Goal: Navigation & Orientation: Find specific page/section

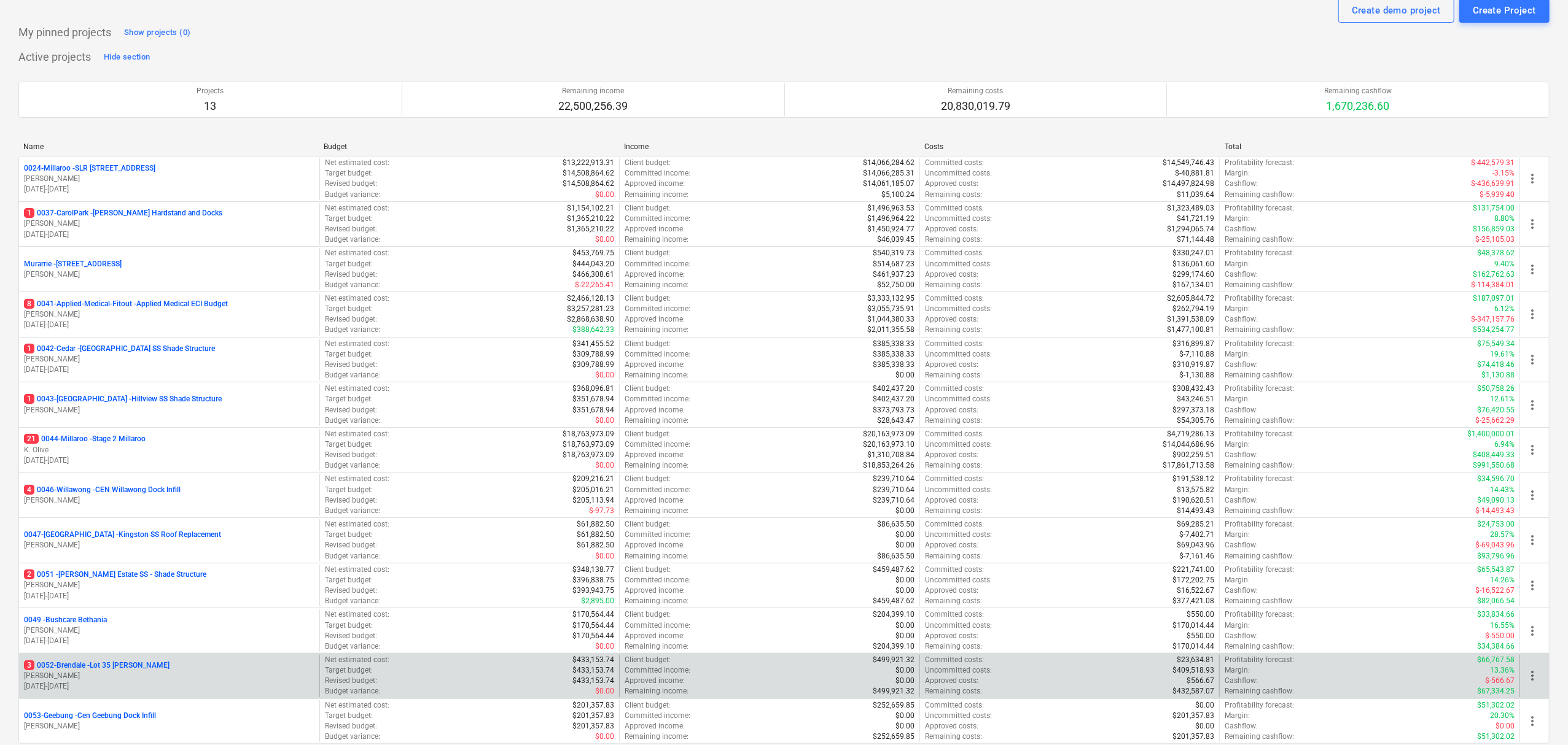
scroll to position [82, 0]
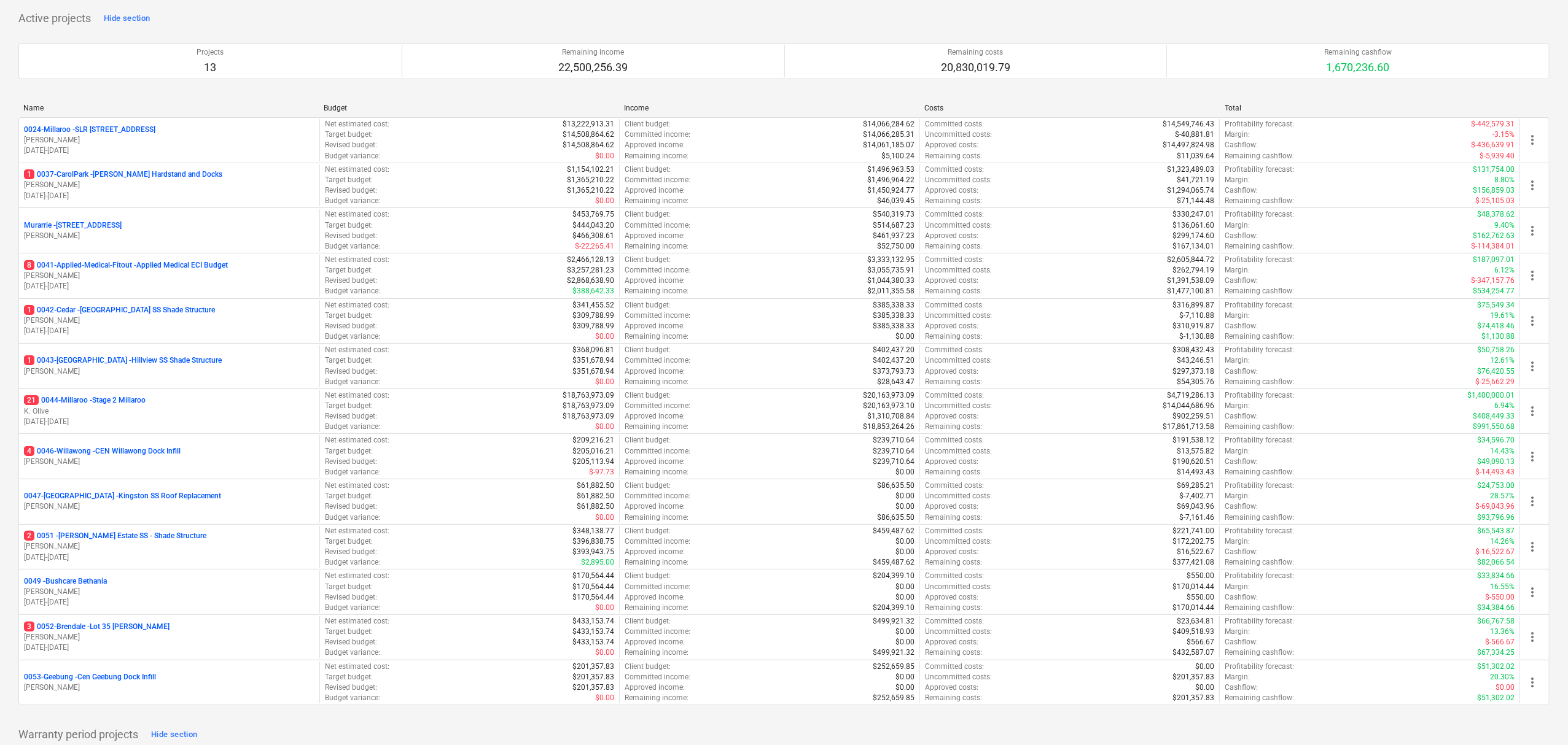
click at [155, 650] on p "[DATE] - [DATE]" at bounding box center [169, 648] width 291 height 11
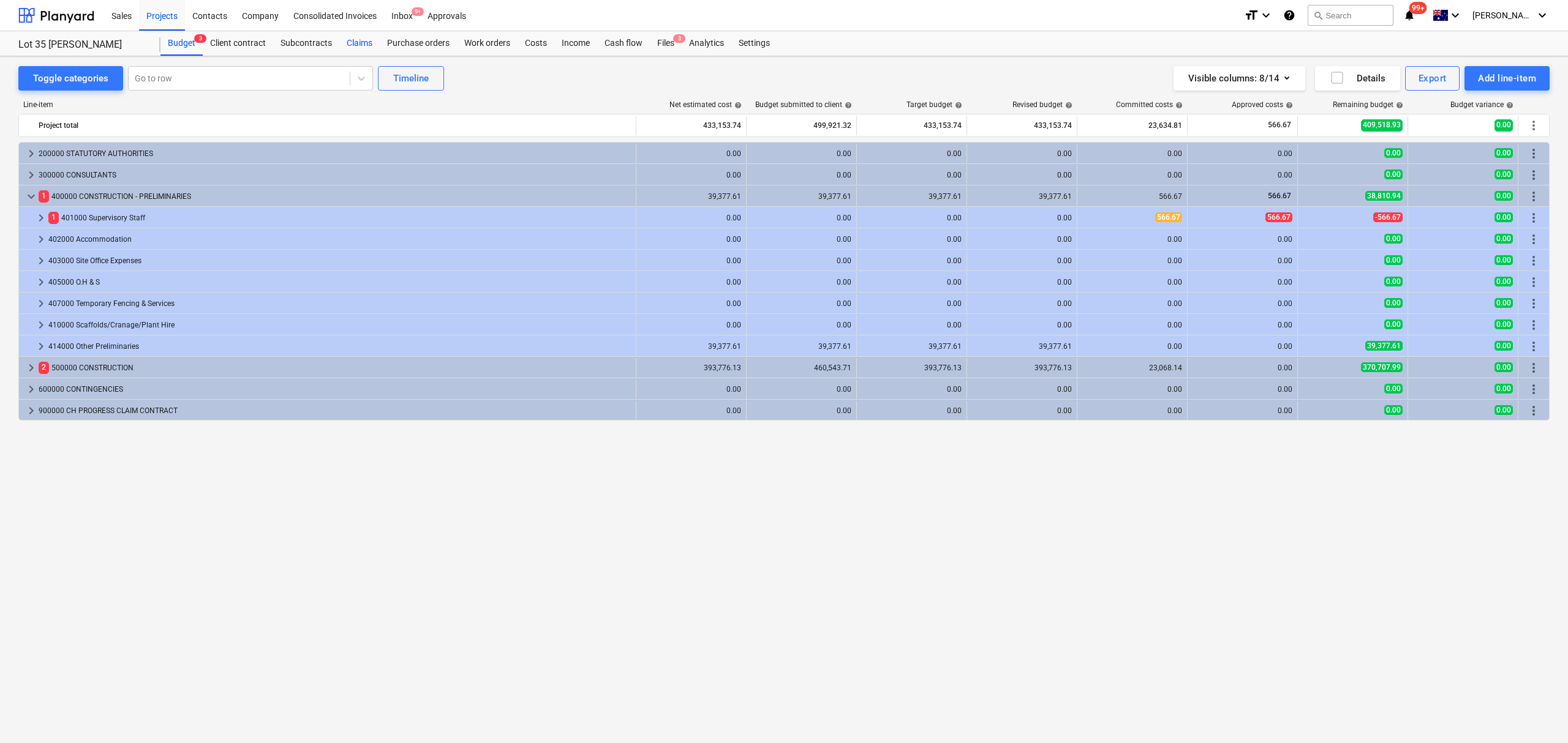
click at [363, 38] on div "Claims" at bounding box center [359, 44] width 40 height 25
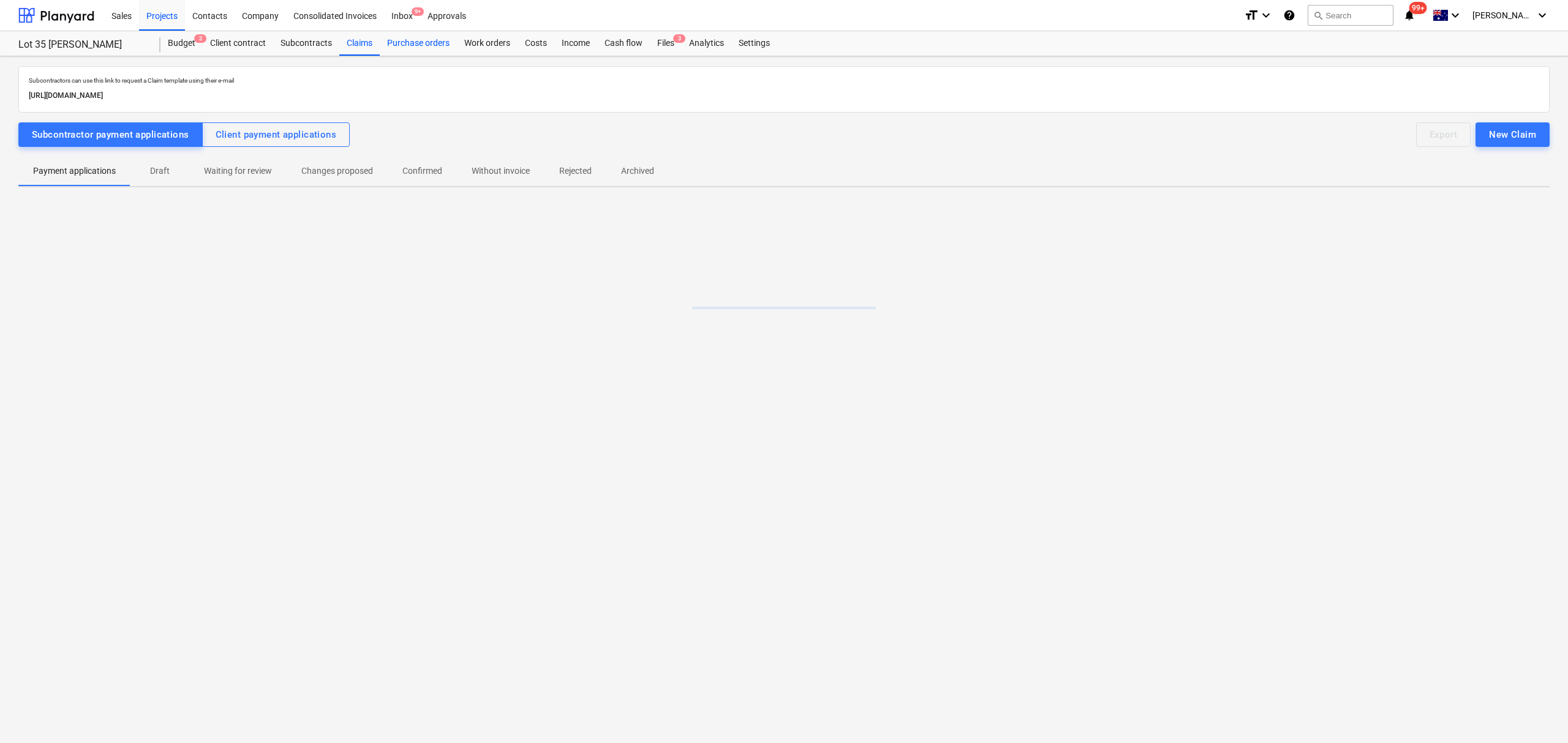
click at [380, 45] on div "Purchase orders" at bounding box center [418, 44] width 77 height 25
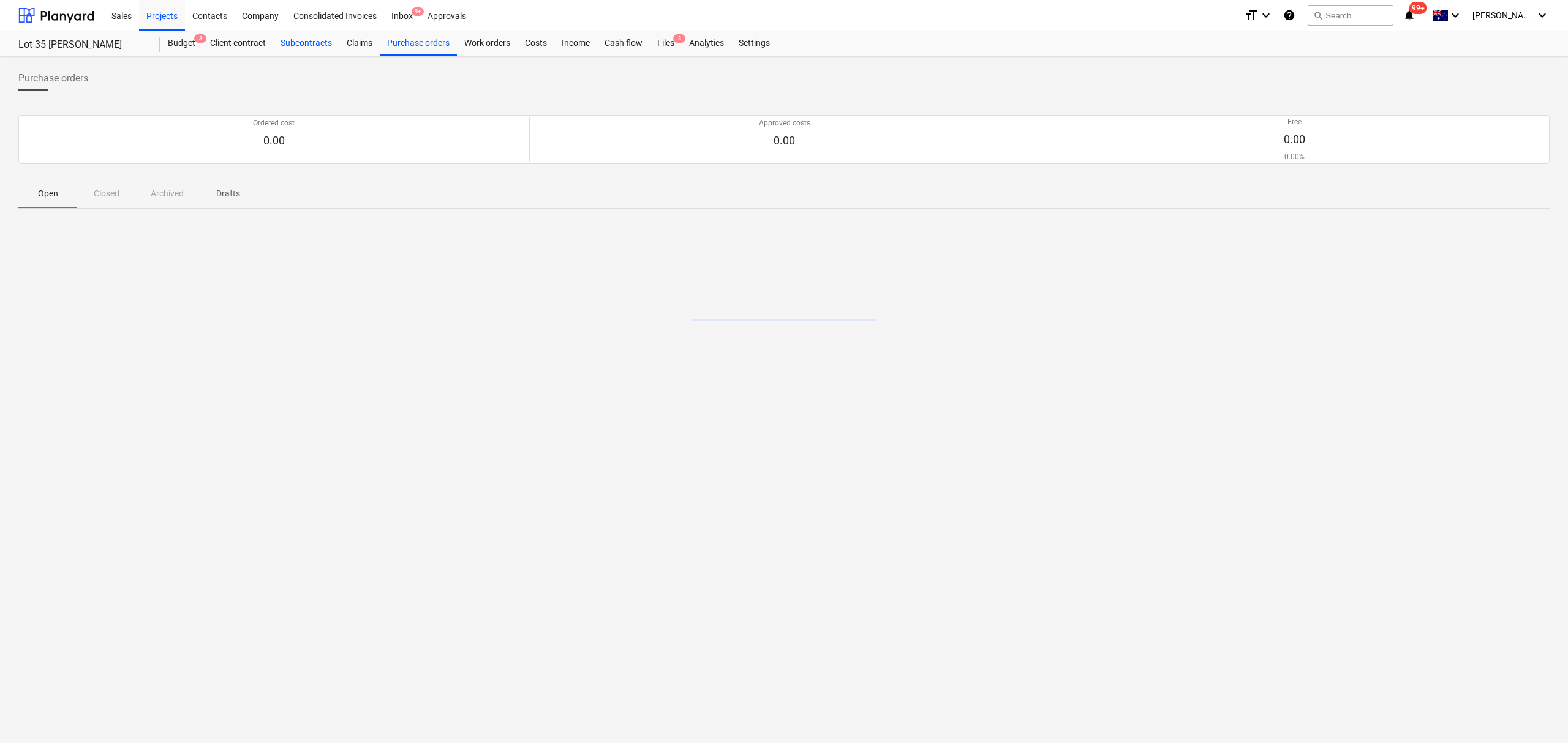
click at [300, 50] on div "Subcontracts" at bounding box center [306, 44] width 66 height 25
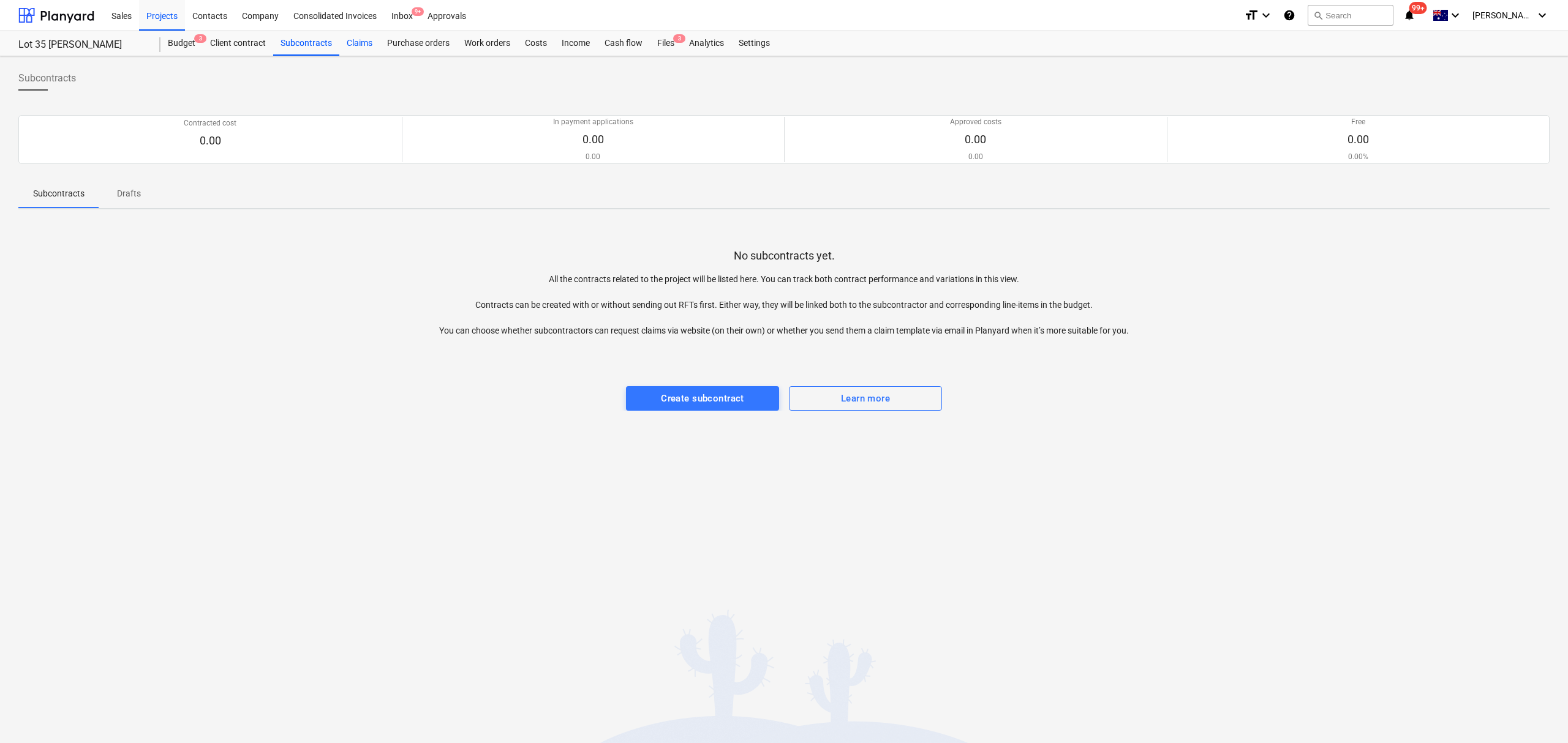
click at [378, 50] on div "Claims" at bounding box center [359, 44] width 40 height 25
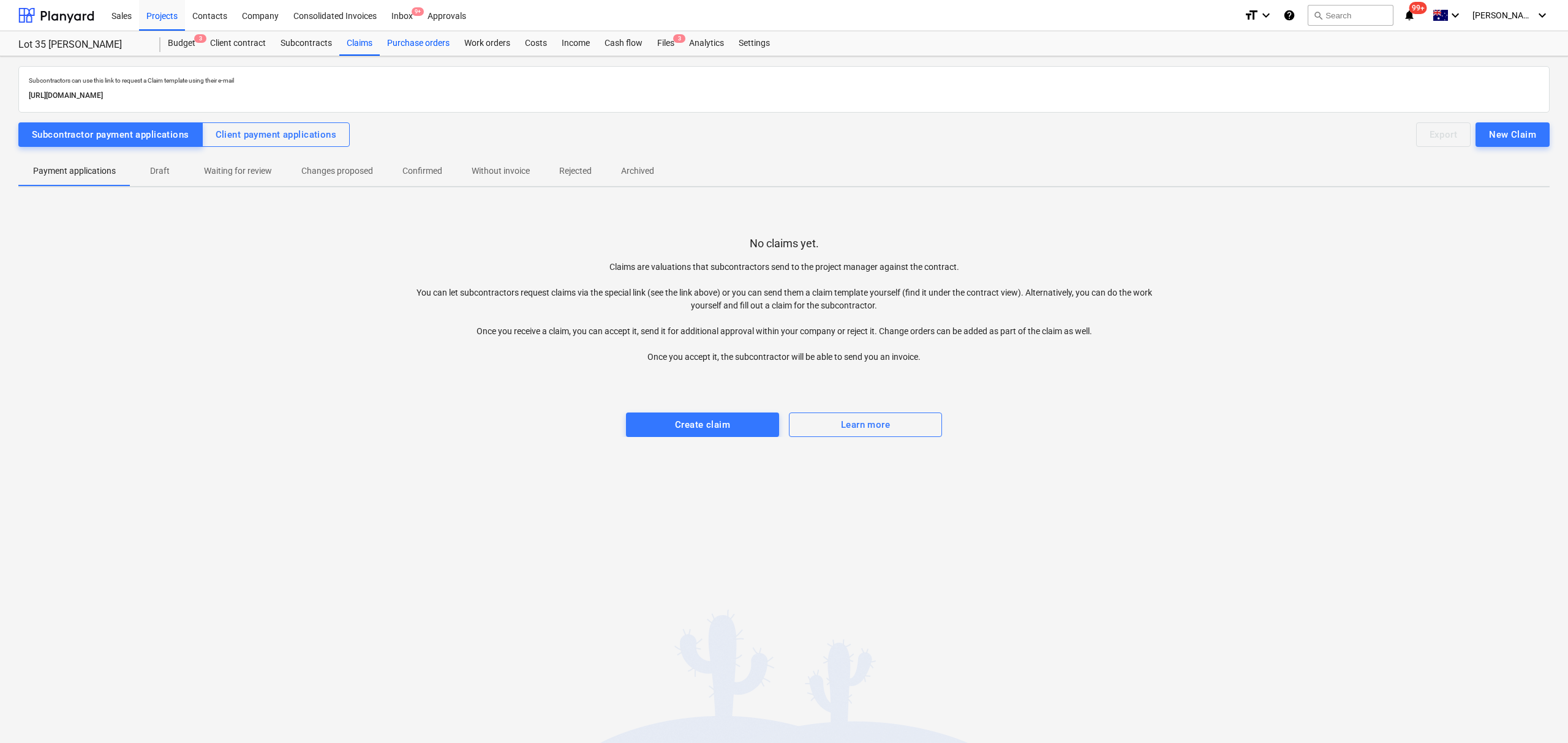
click at [393, 50] on div "Purchase orders" at bounding box center [418, 44] width 77 height 25
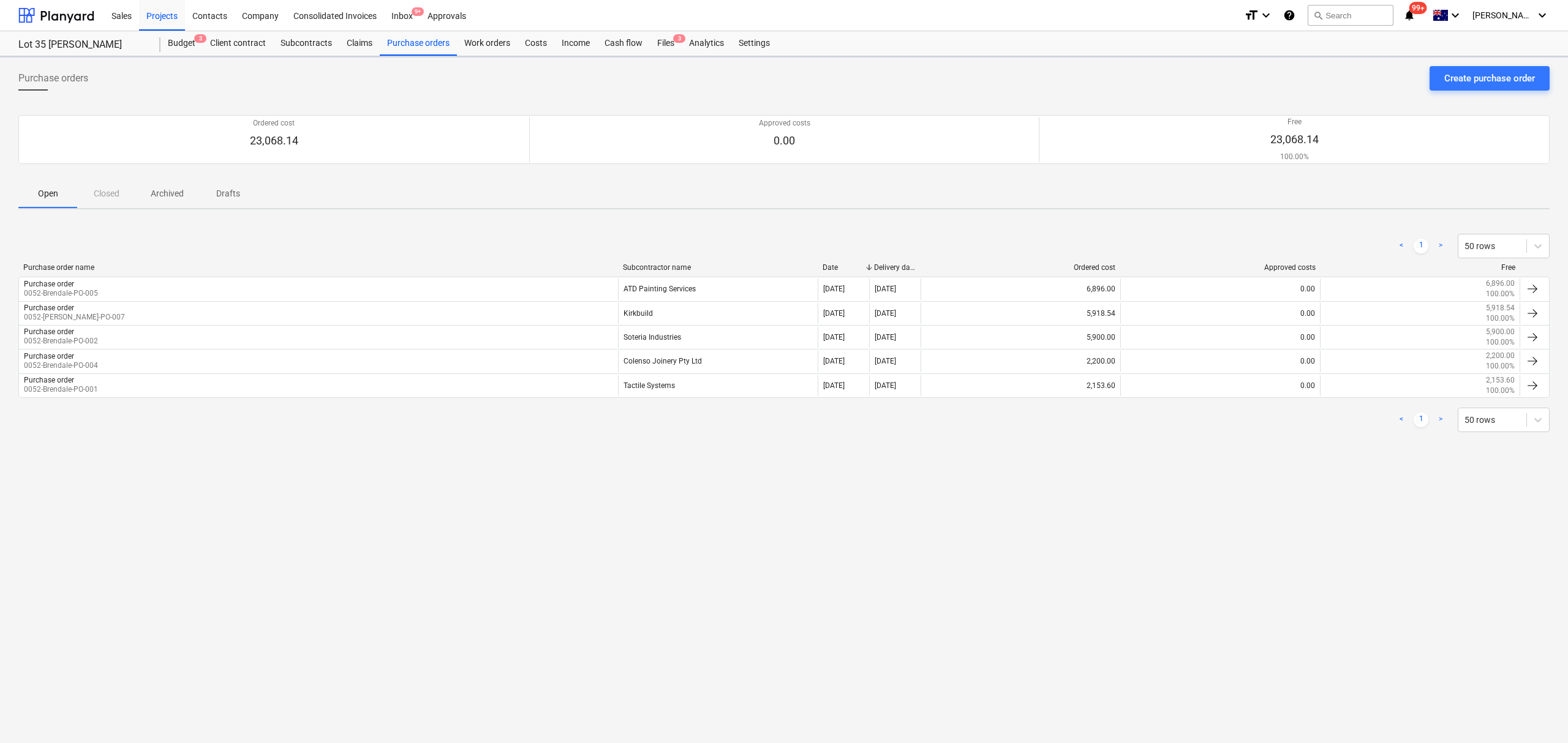
click at [179, 56] on div "Lot 35 [PERSON_NAME], Brendale Budget 3 Client contract Subcontracts Claims Pur…" at bounding box center [784, 44] width 1568 height 25
click at [179, 55] on div "Lot 35 [PERSON_NAME], Brendale Budget 3 Client contract Subcontracts Claims Pur…" at bounding box center [784, 44] width 1568 height 25
click at [177, 52] on div "Budget 3" at bounding box center [182, 44] width 42 height 25
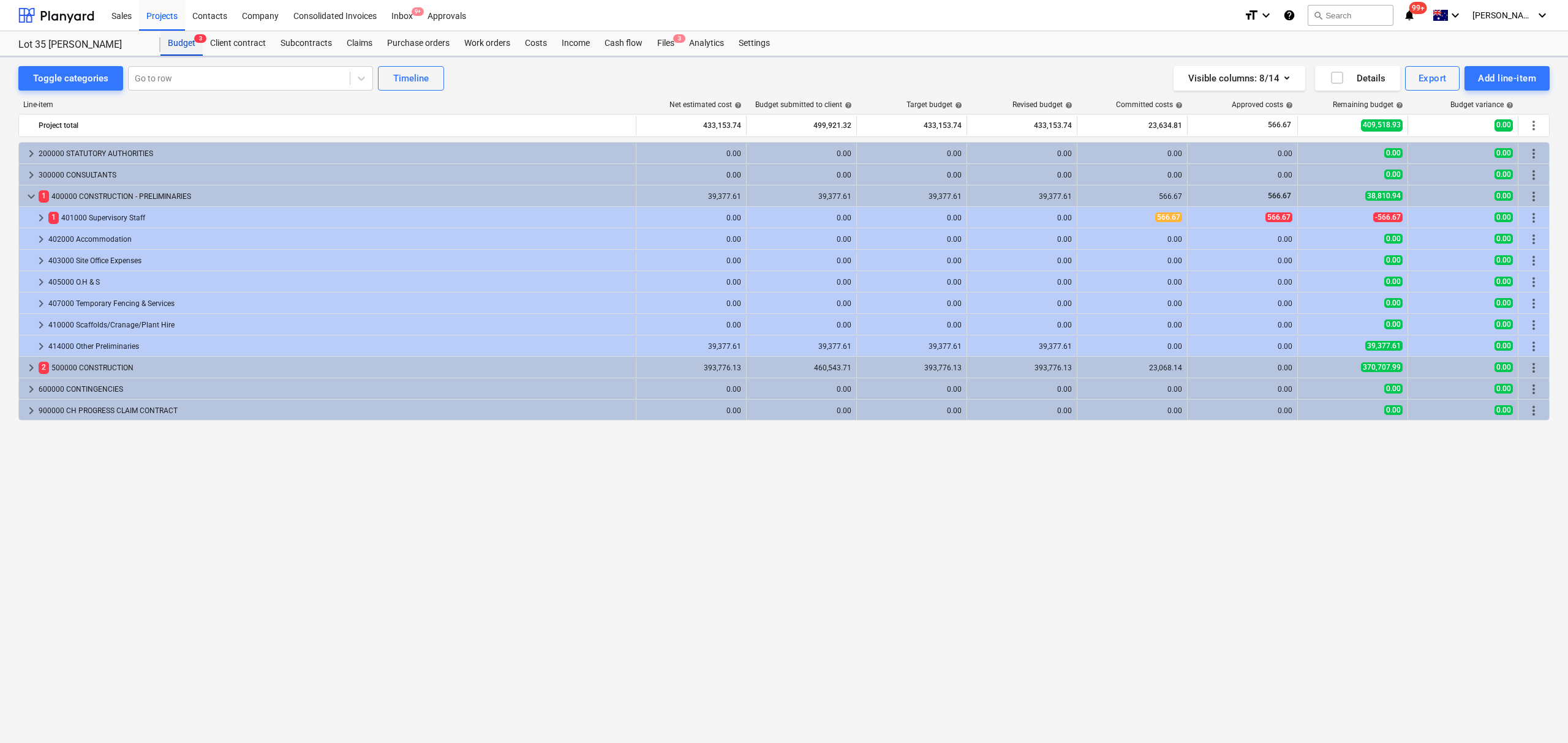
click at [177, 52] on div "Budget 3" at bounding box center [182, 44] width 42 height 25
click at [437, 44] on div "Purchase orders" at bounding box center [418, 44] width 77 height 25
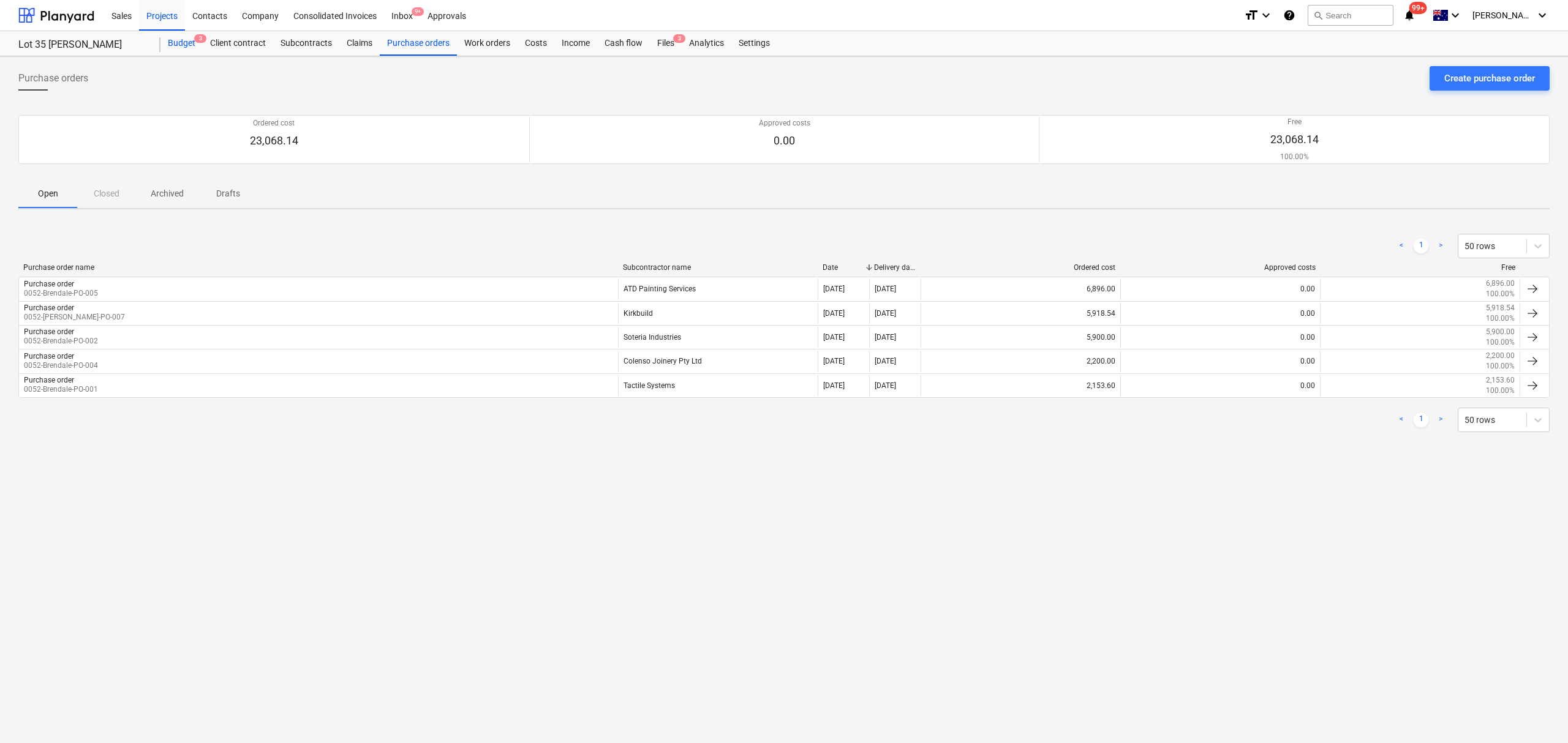
click at [169, 47] on div "Budget 3" at bounding box center [182, 44] width 42 height 25
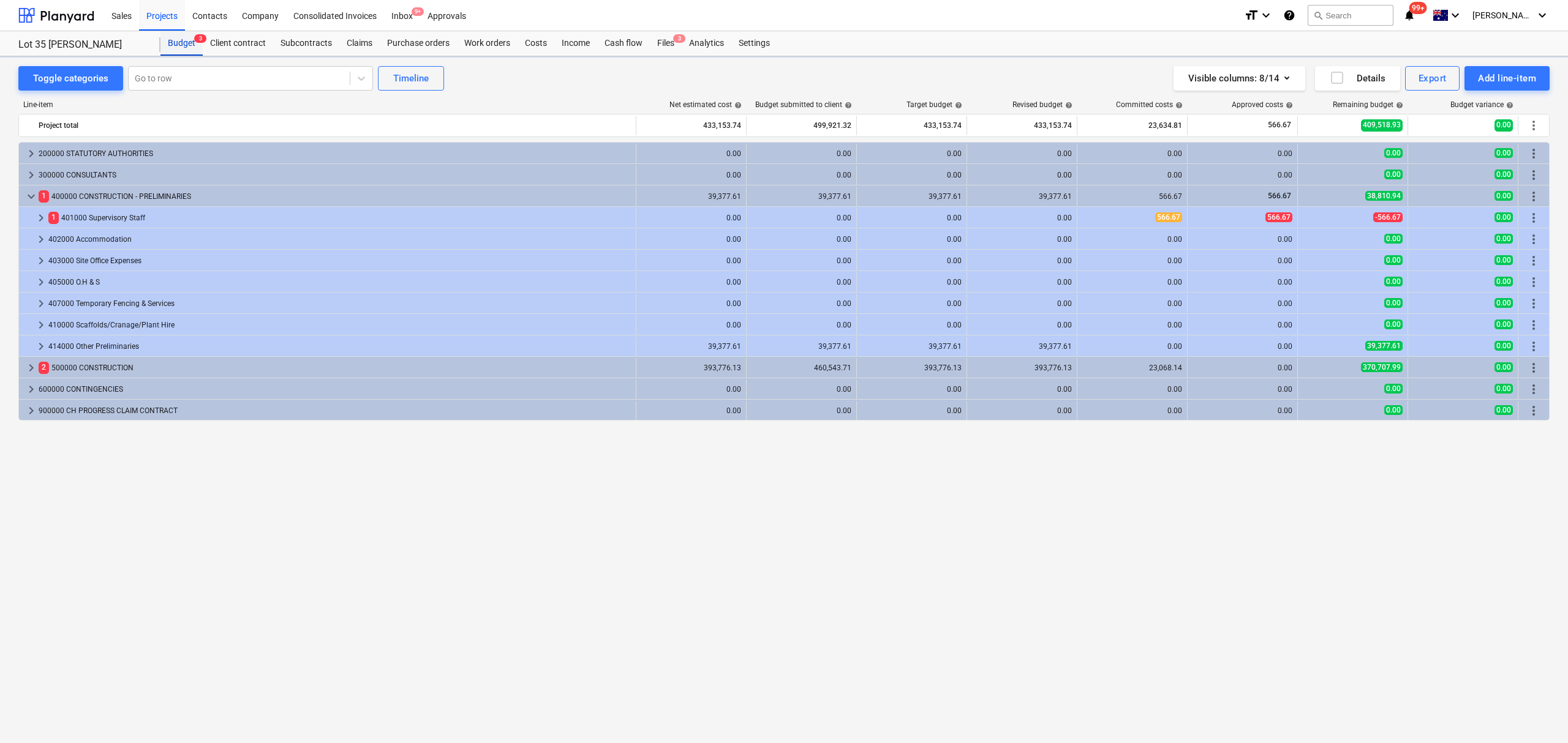
click at [170, 47] on div "Budget 3" at bounding box center [182, 44] width 42 height 25
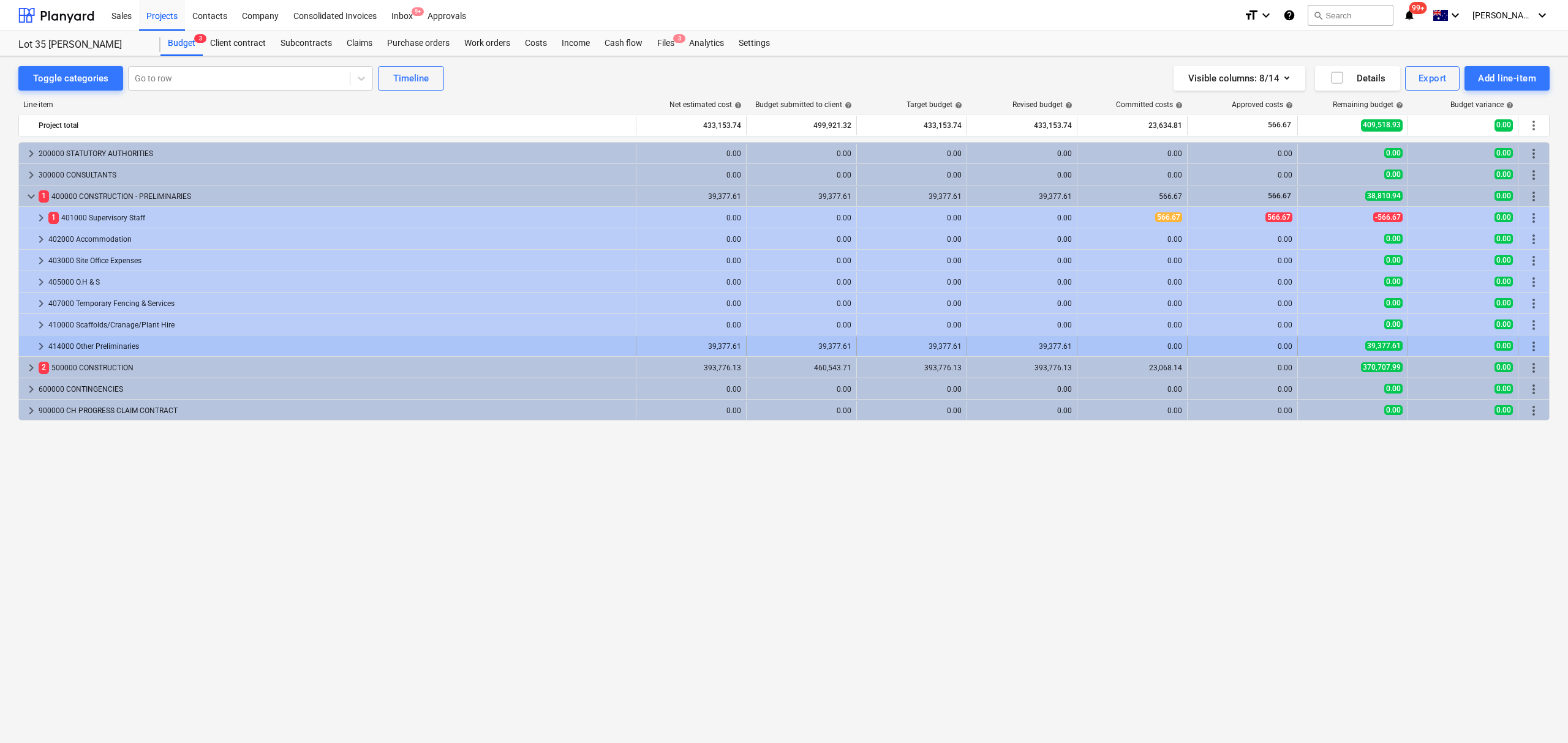
click at [34, 350] on span "keyboard_arrow_right" at bounding box center [40, 346] width 15 height 15
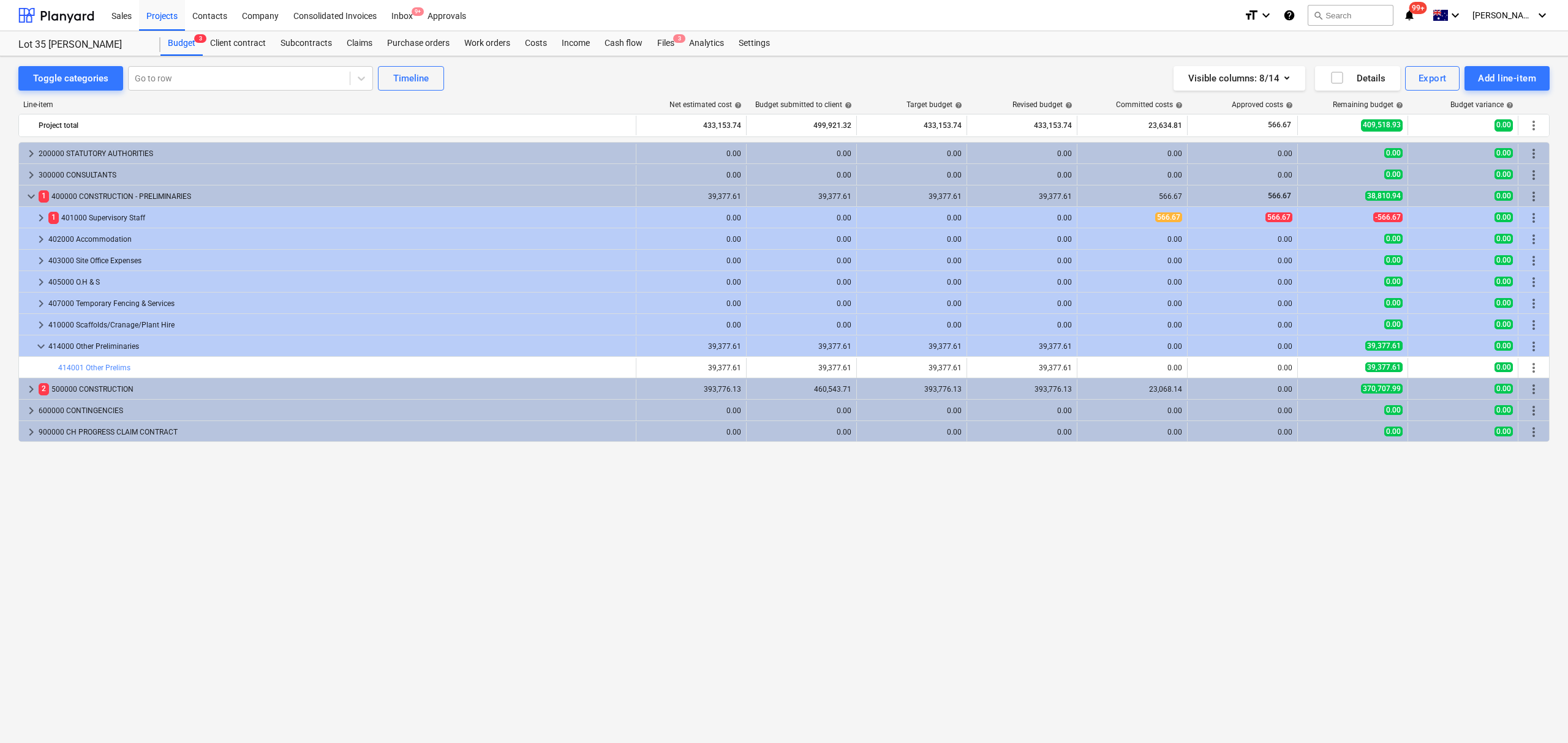
click at [34, 350] on span "keyboard_arrow_down" at bounding box center [40, 346] width 15 height 15
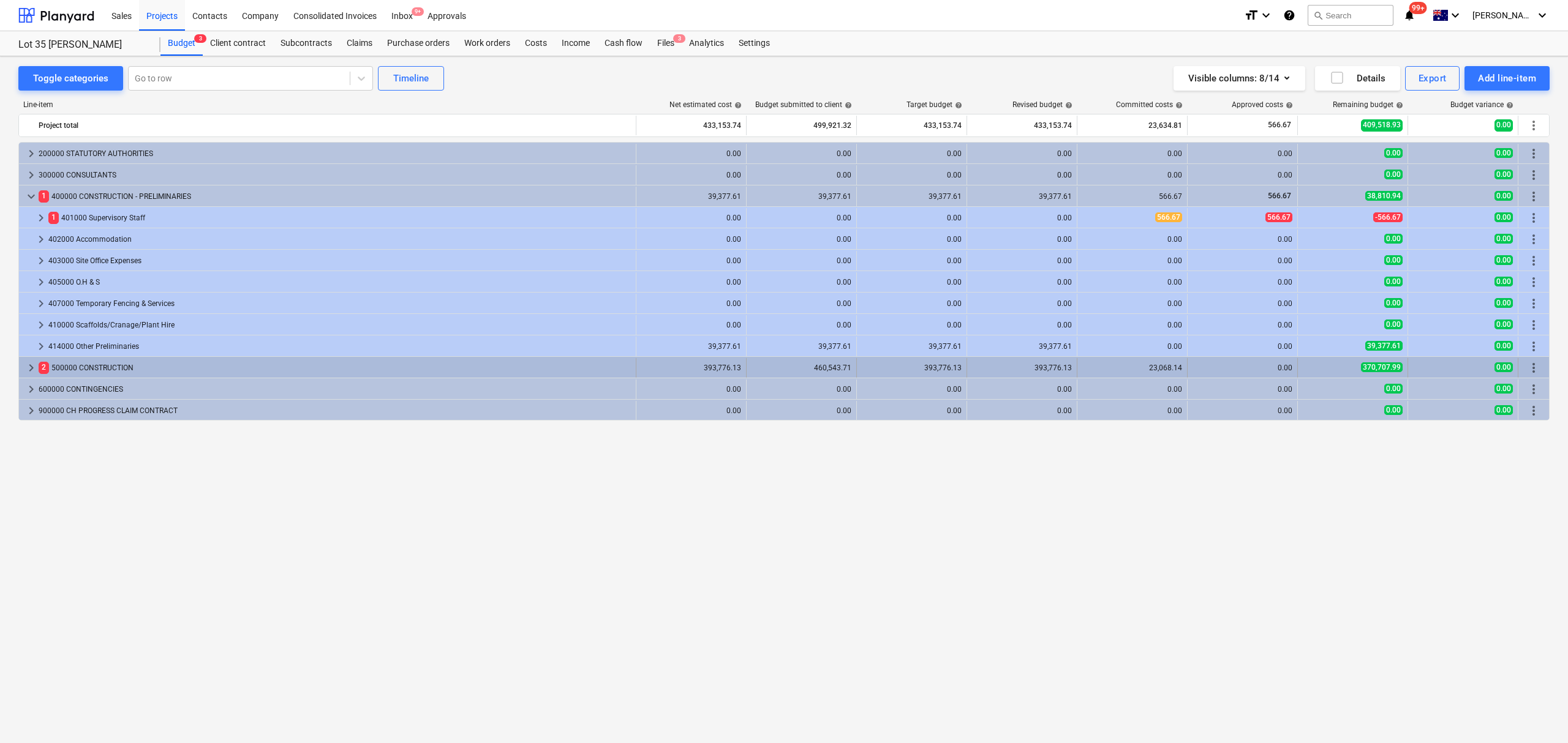
click at [38, 361] on div "keyboard_arrow_right" at bounding box center [31, 368] width 15 height 19
